Goal: Task Accomplishment & Management: Manage account settings

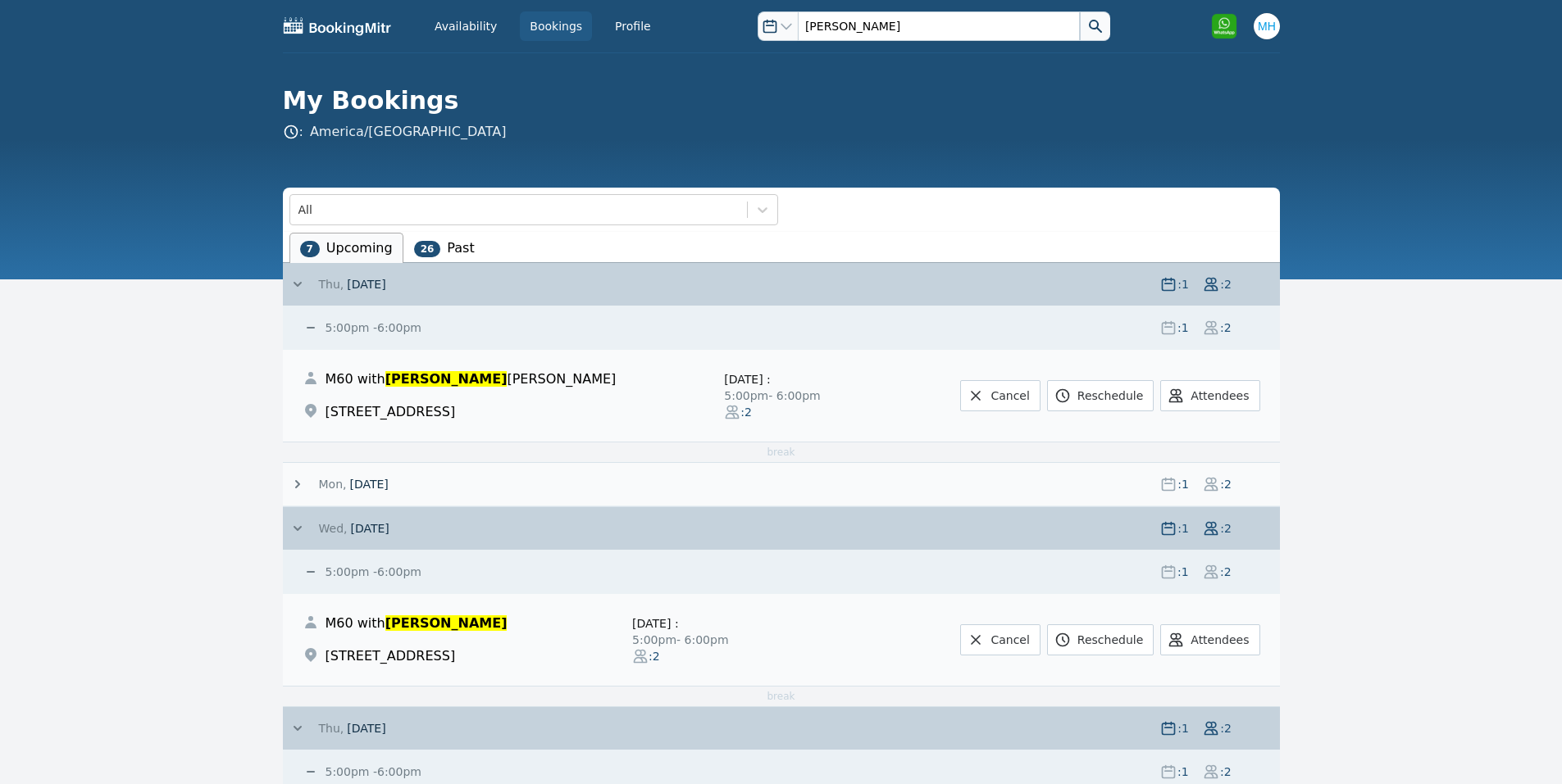
click at [314, 286] on span at bounding box center [305, 284] width 30 height 16
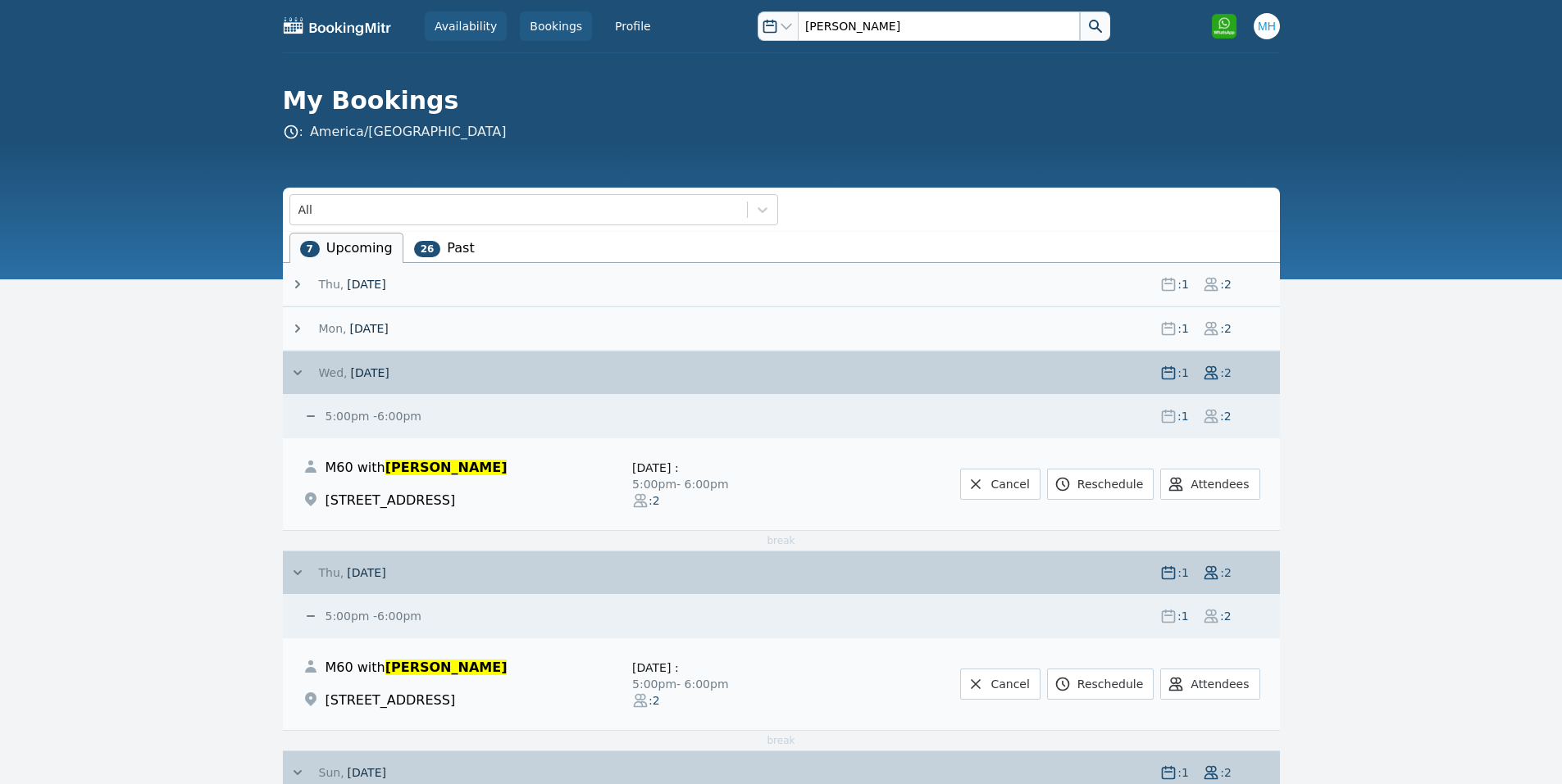
click at [466, 27] on link "Availability" at bounding box center [466, 27] width 82 height 30
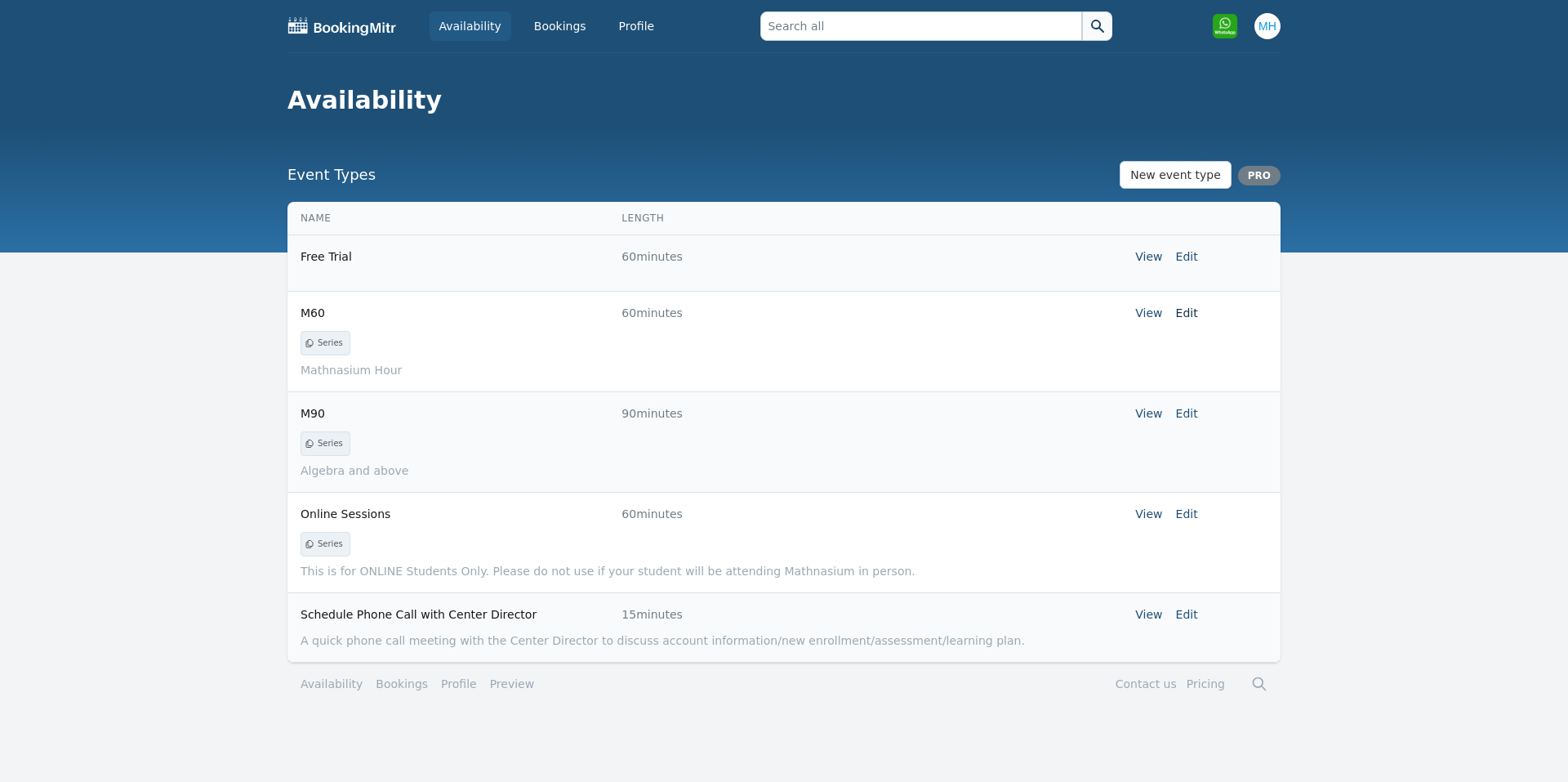
click at [1188, 313] on link "Edit" at bounding box center [1187, 313] width 22 height 13
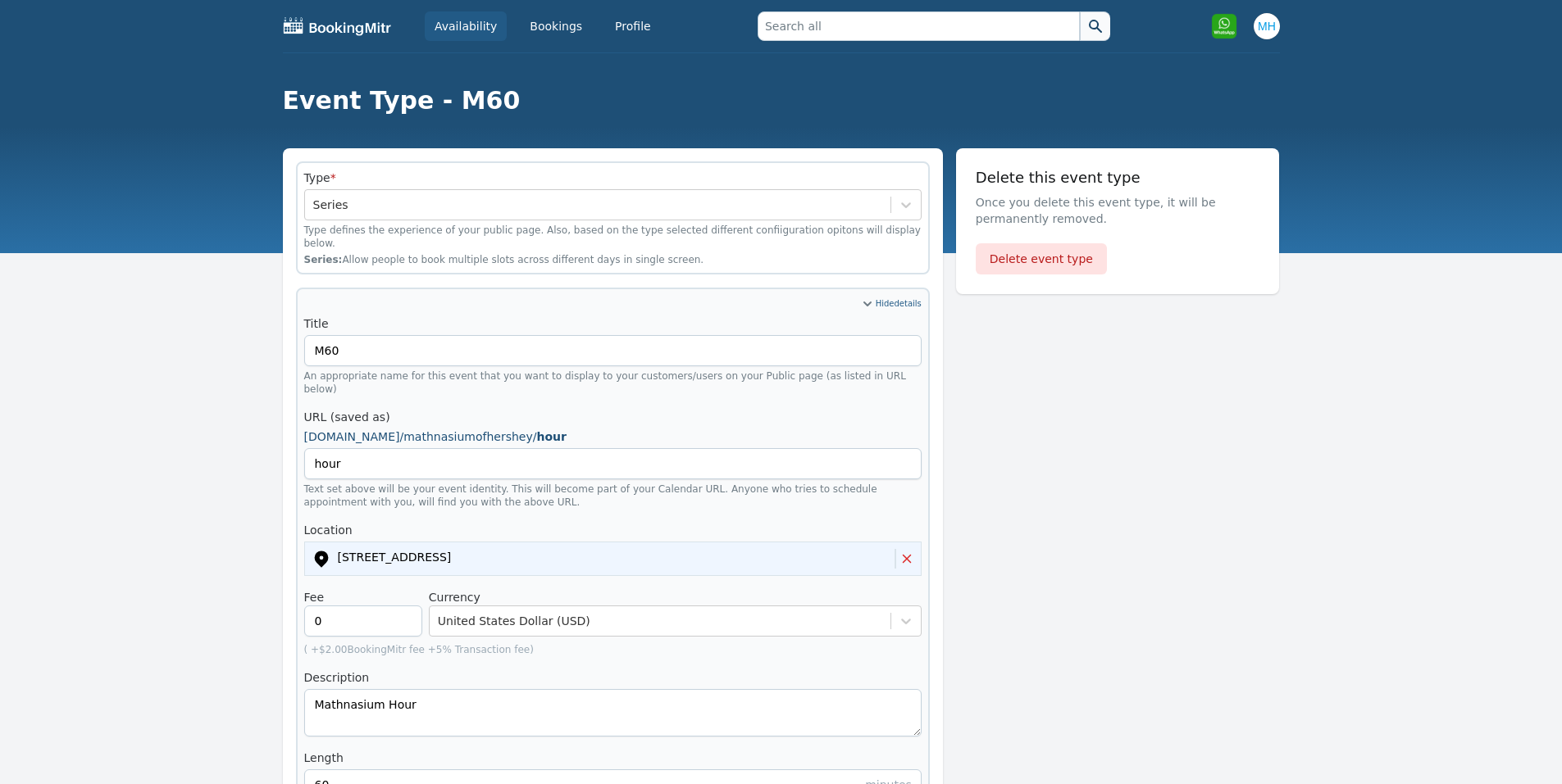
scroll to position [656, 0]
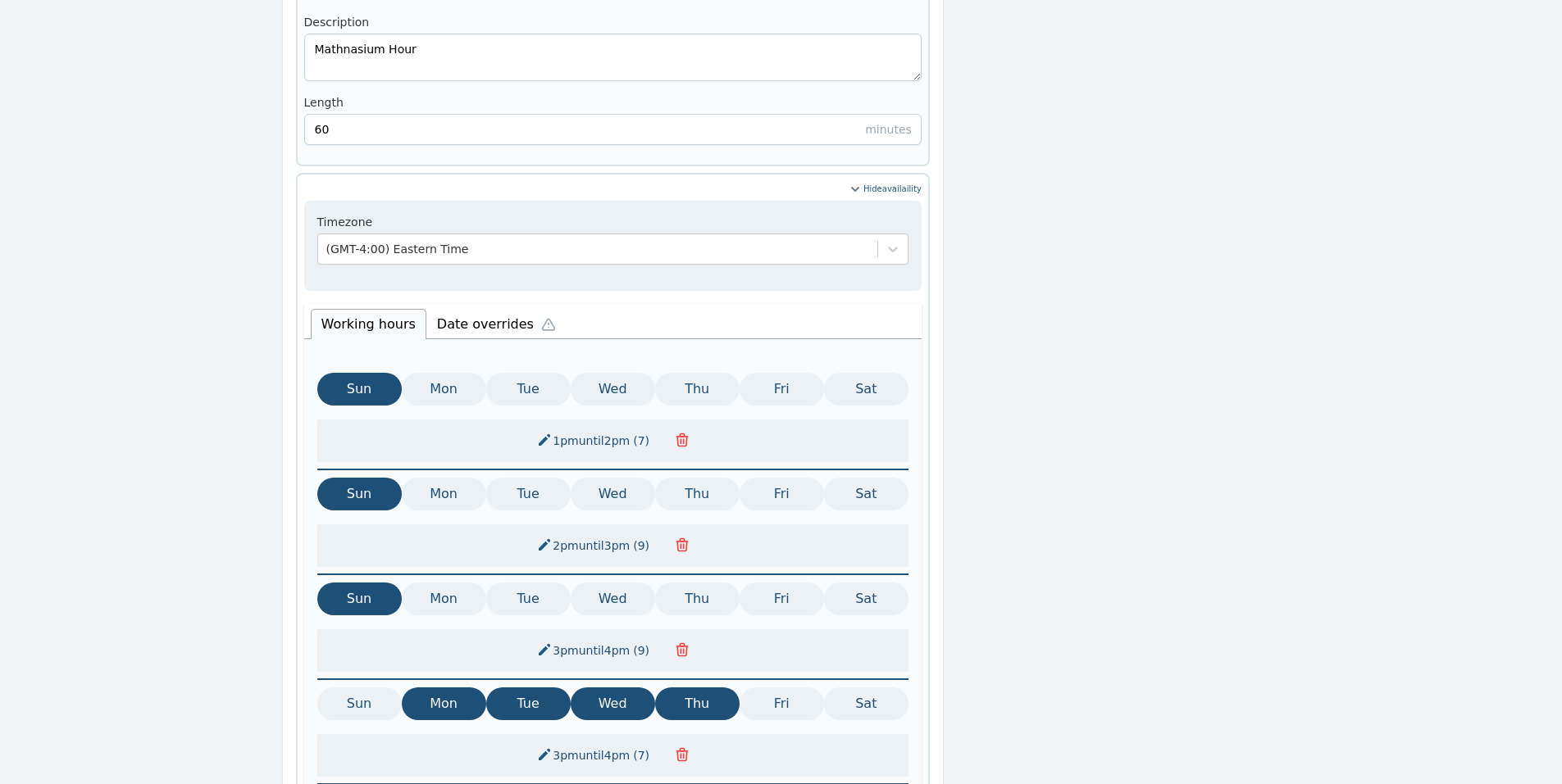
click at [486, 304] on li "Date overrides" at bounding box center [500, 321] width 147 height 35
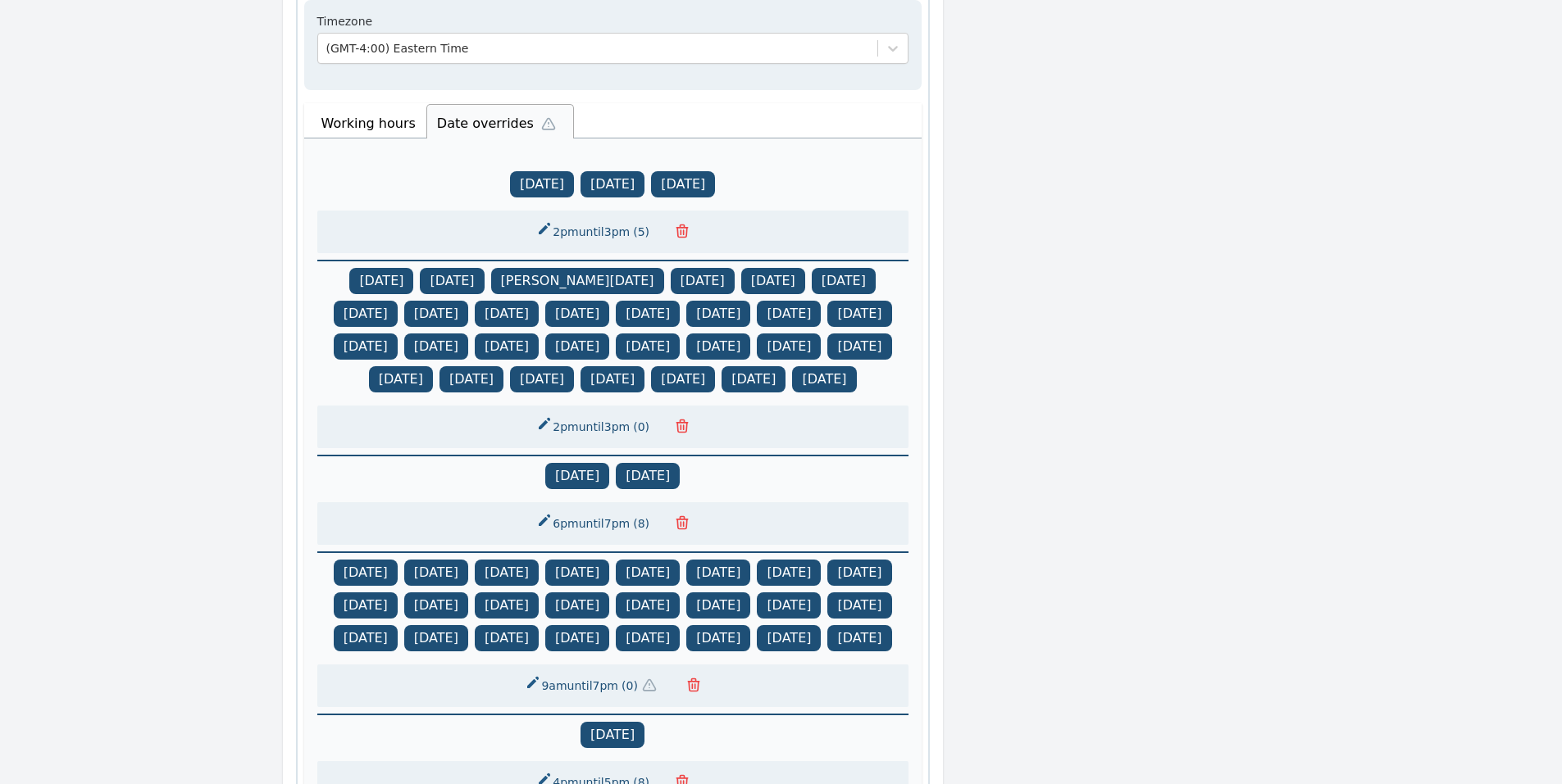
scroll to position [1639, 0]
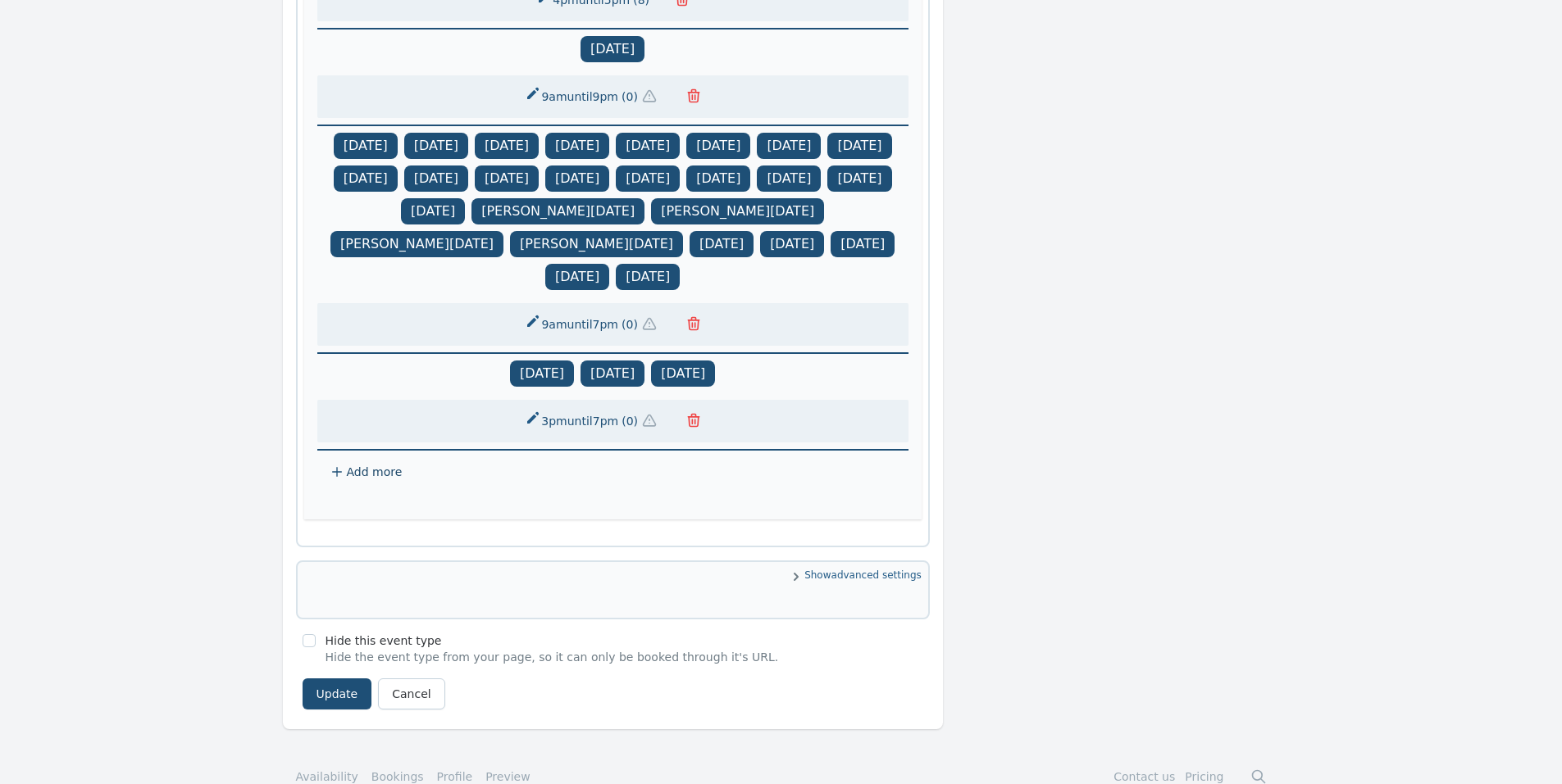
click at [645, 429] on icon "button" at bounding box center [649, 421] width 16 height 16
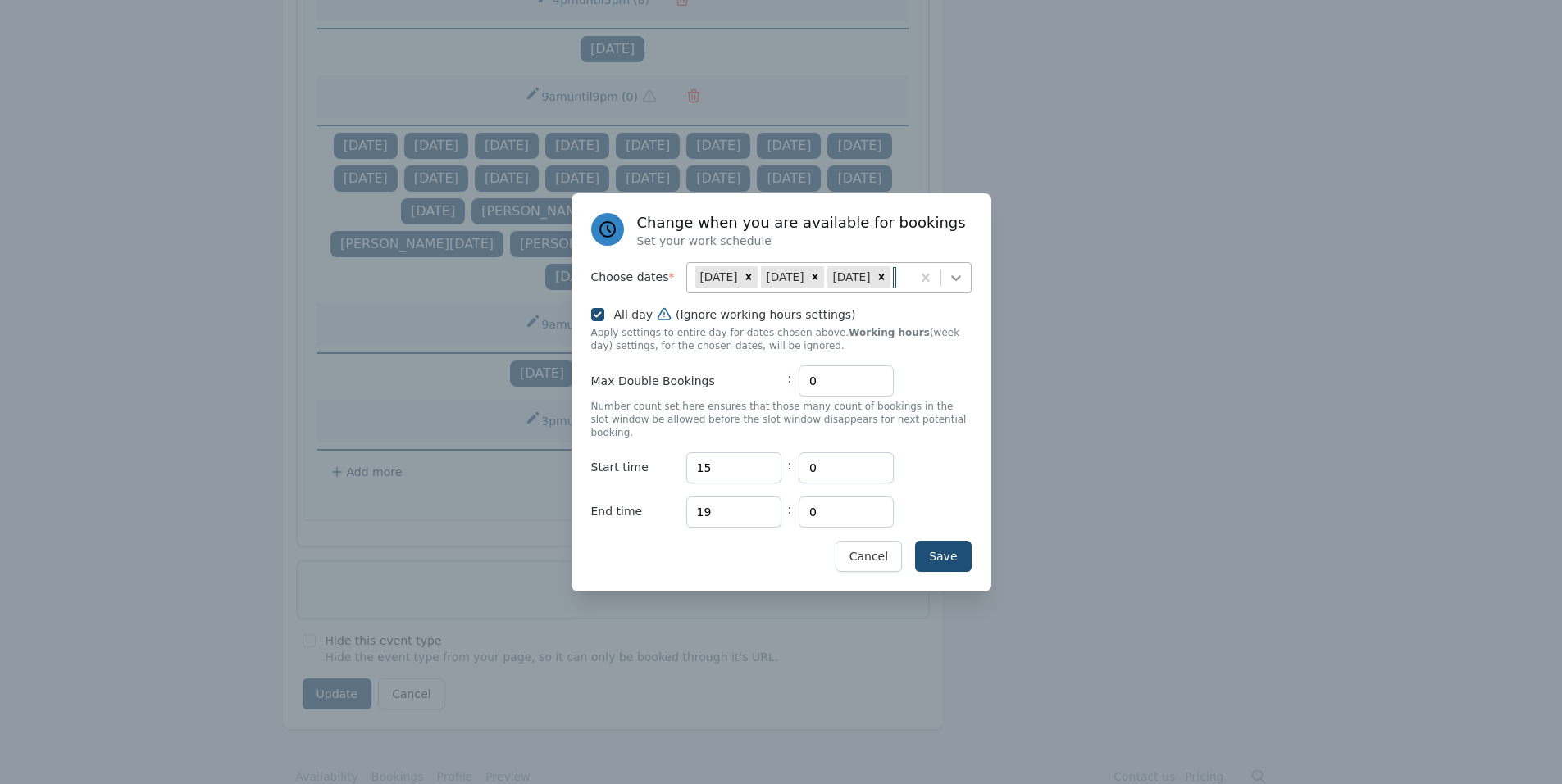
click at [954, 281] on icon at bounding box center [956, 279] width 10 height 6
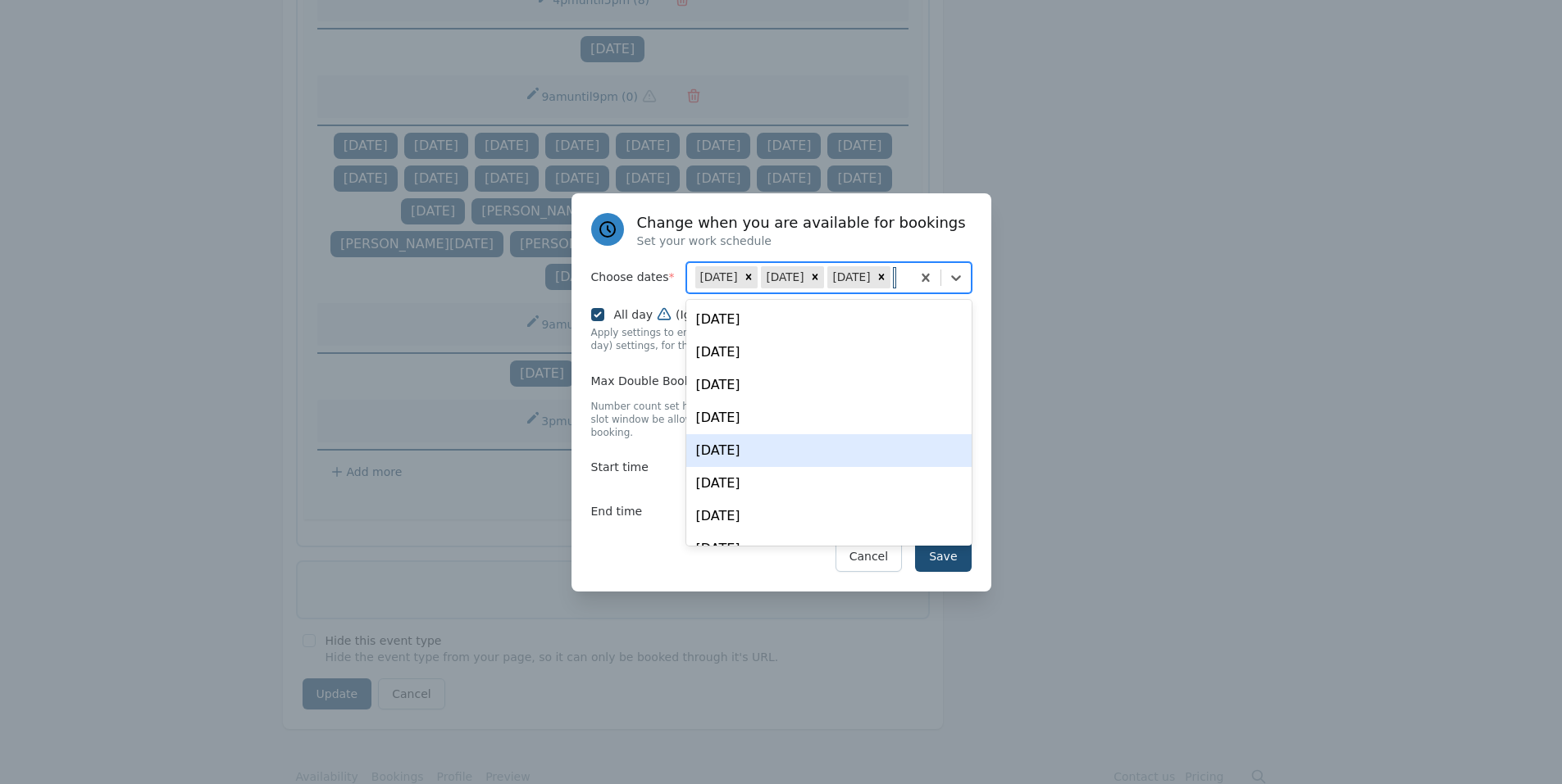
click at [759, 450] on div "Thu, Sep 11" at bounding box center [828, 450] width 286 height 33
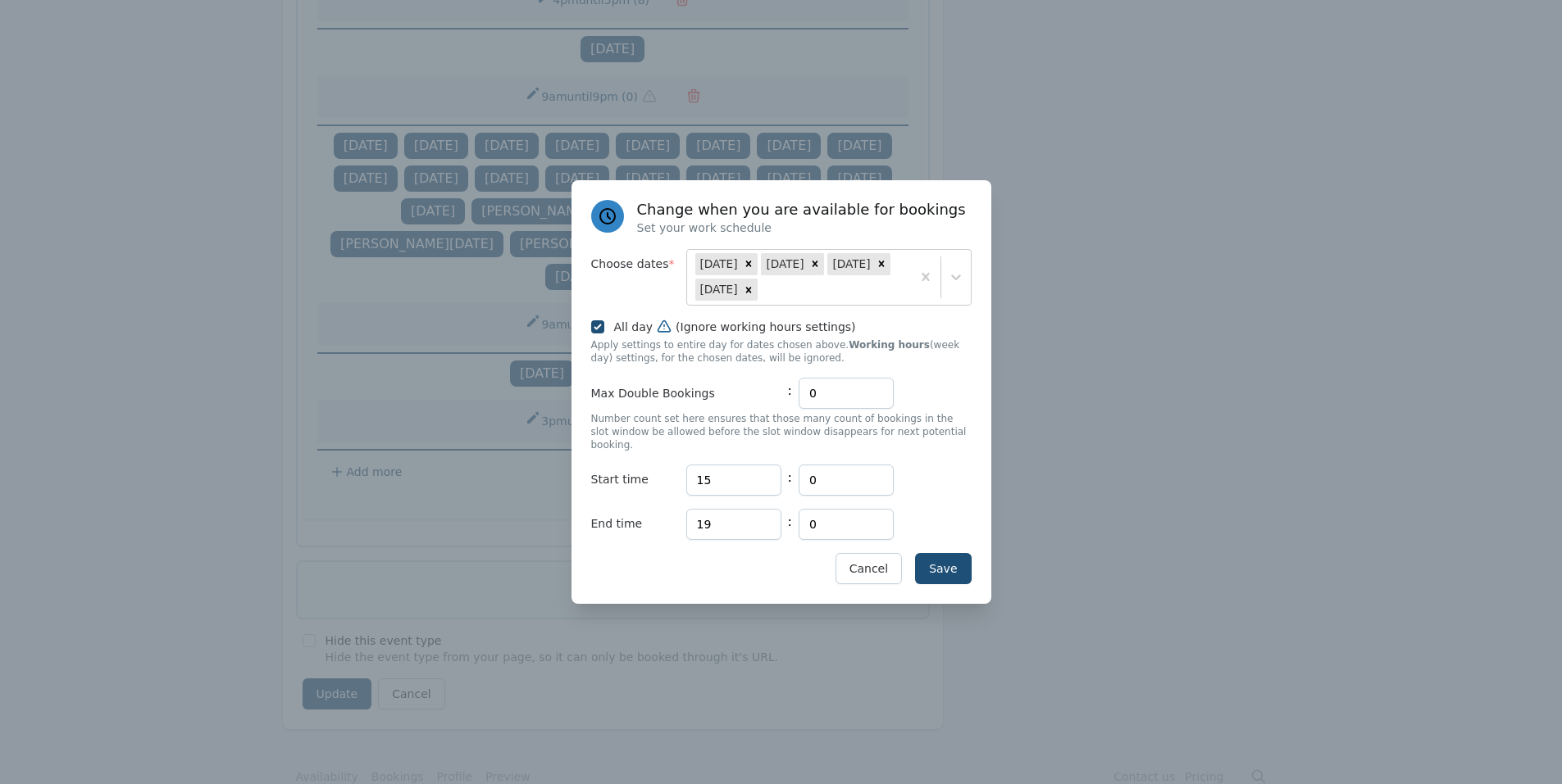
click at [629, 558] on div "Save Cancel" at bounding box center [781, 568] width 380 height 31
click at [856, 559] on button "Cancel" at bounding box center [868, 568] width 67 height 31
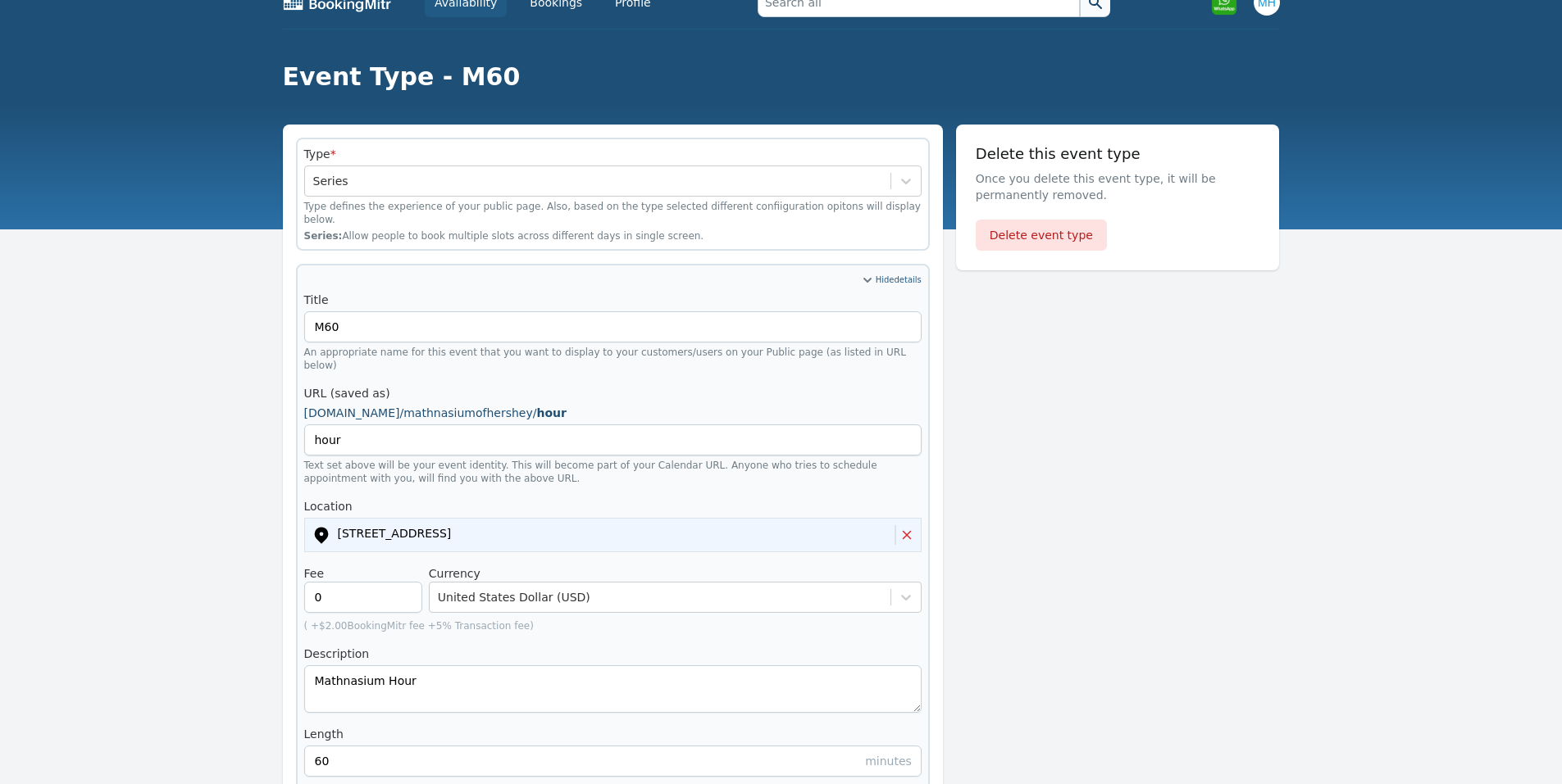
scroll to position [0, 0]
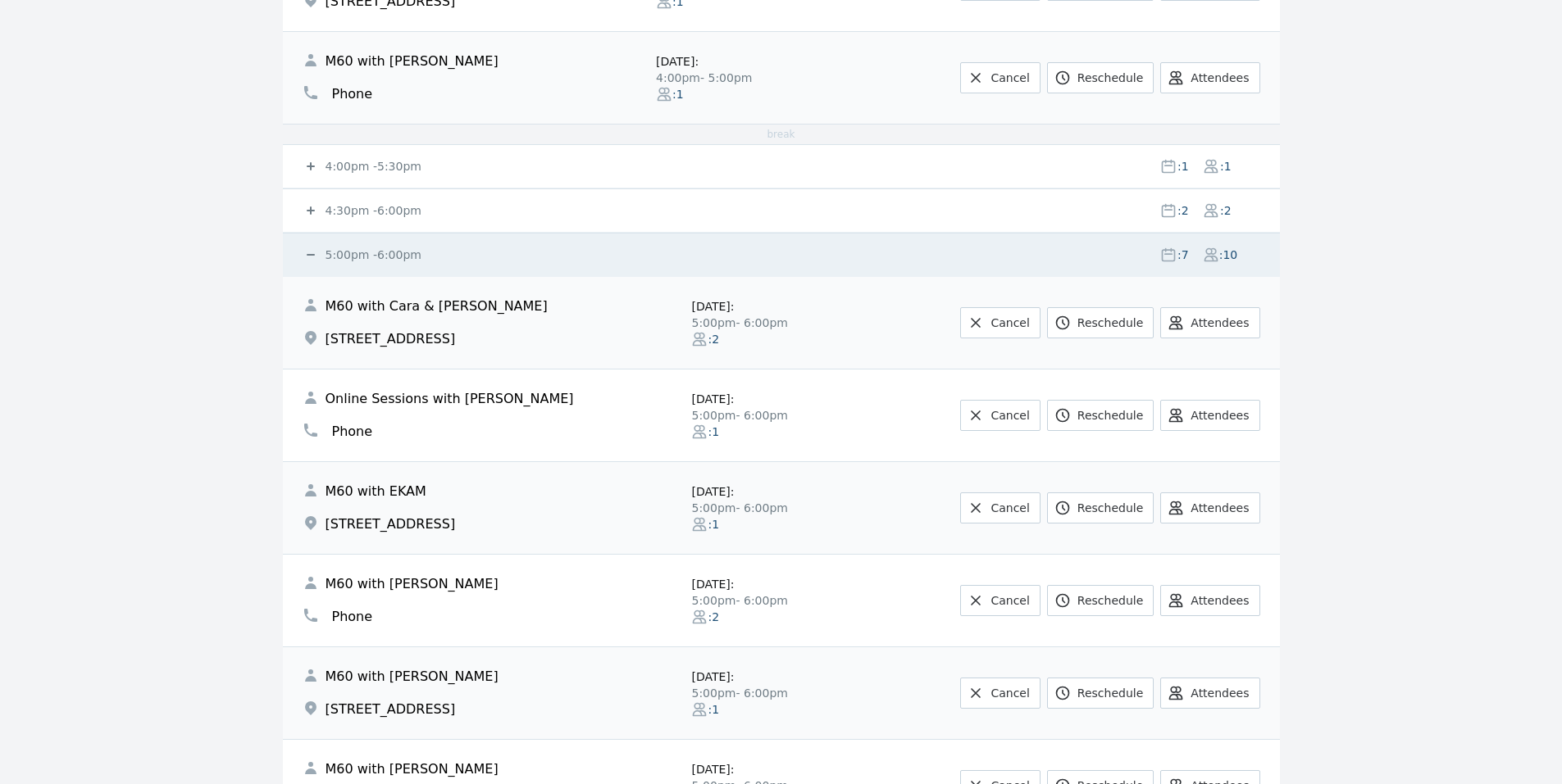
scroll to position [656, 0]
